Goal: Entertainment & Leisure: Consume media (video, audio)

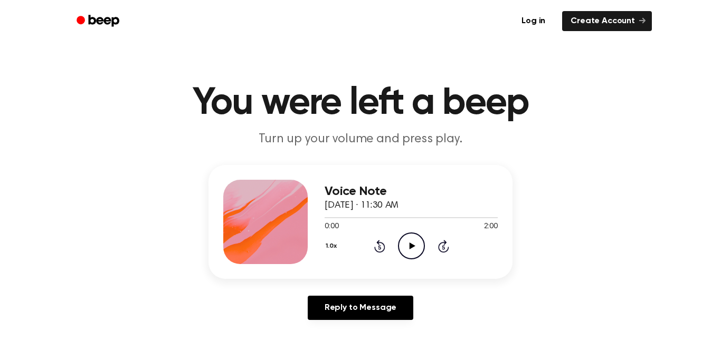
click at [411, 251] on icon "Play Audio" at bounding box center [411, 246] width 27 height 27
click at [563, 145] on header "You were left a beep Turn up your volume and press play." at bounding box center [360, 116] width 695 height 64
click at [440, 246] on icon "Skip 5 seconds" at bounding box center [443, 247] width 12 height 14
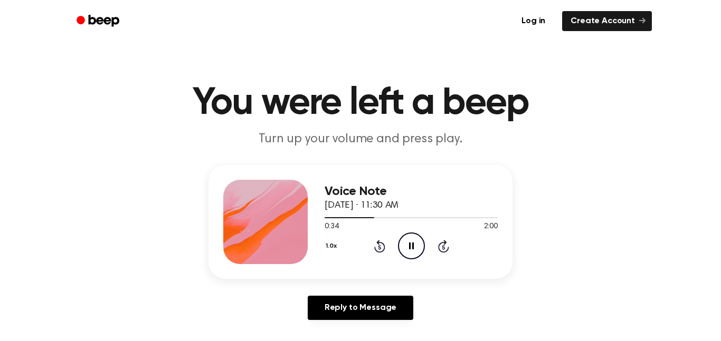
click at [439, 243] on icon "Skip 5 seconds" at bounding box center [443, 247] width 12 height 14
click at [385, 251] on div "1.0x Rewind 5 seconds Pause Audio Skip 5 seconds" at bounding box center [411, 246] width 173 height 27
click at [381, 247] on icon "Rewind 5 seconds" at bounding box center [380, 247] width 12 height 14
click at [382, 246] on icon "Rewind 5 seconds" at bounding box center [380, 247] width 12 height 14
click at [380, 248] on icon "Rewind 5 seconds" at bounding box center [380, 247] width 12 height 14
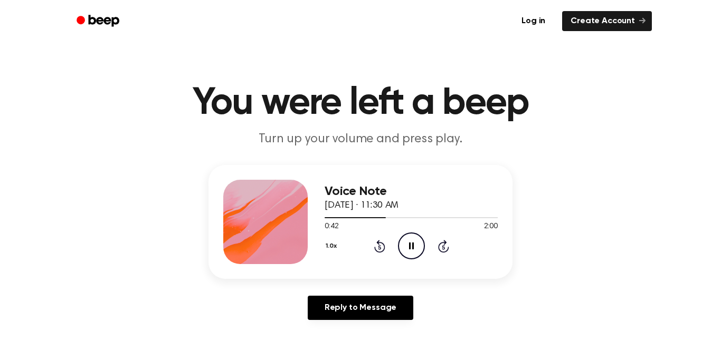
click at [380, 249] on icon at bounding box center [379, 247] width 3 height 4
click at [379, 247] on icon at bounding box center [379, 247] width 3 height 4
